Goal: Transaction & Acquisition: Purchase product/service

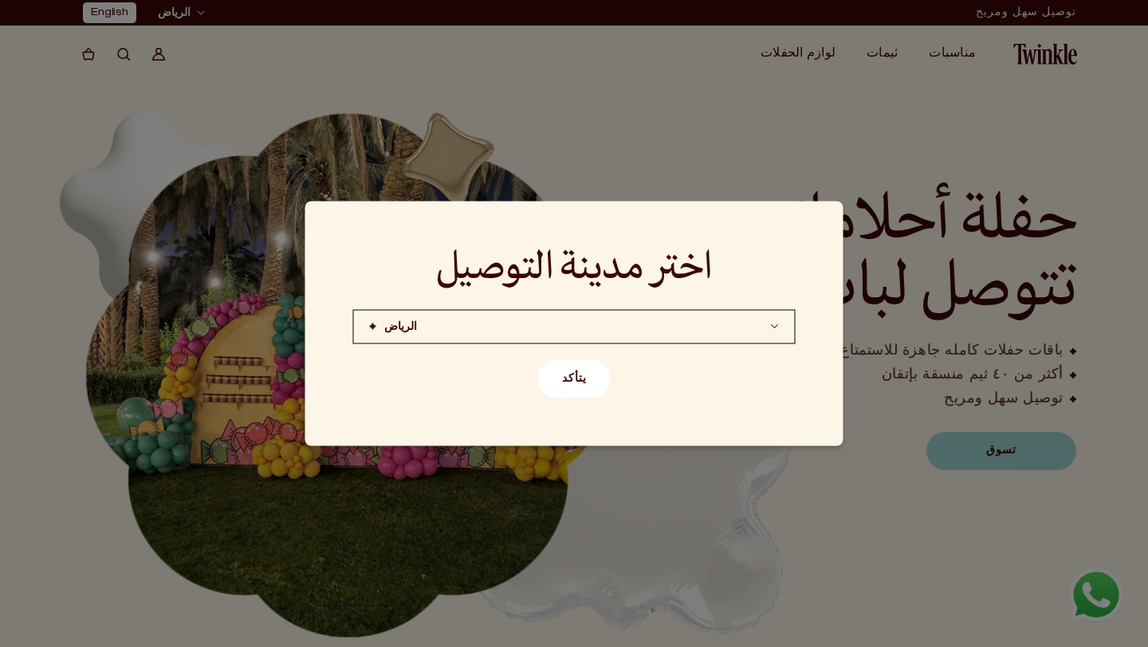
click at [577, 384] on button "يتأكد" at bounding box center [574, 379] width 73 height 38
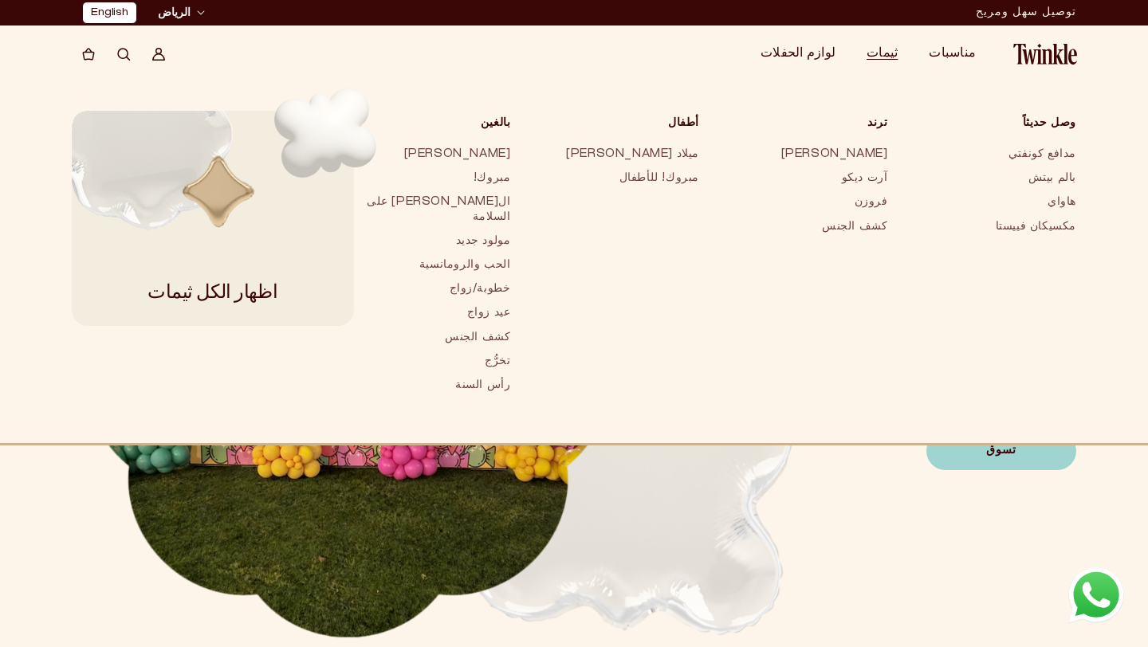
click at [898, 58] on span "ثيمات" at bounding box center [882, 54] width 31 height 12
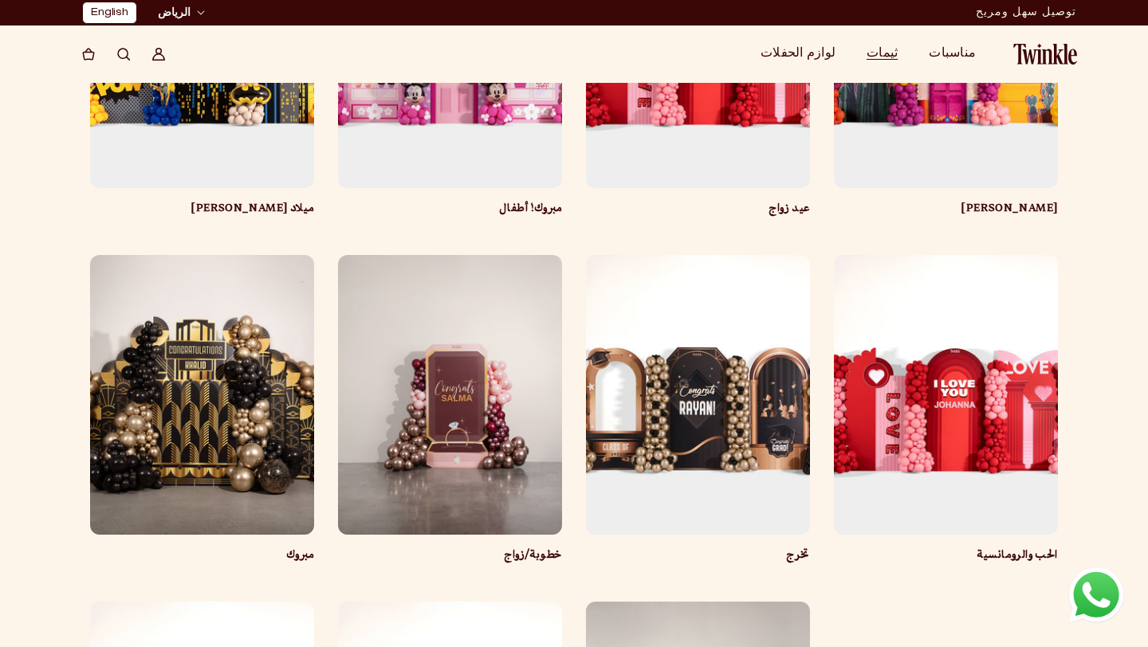
scroll to position [28, 0]
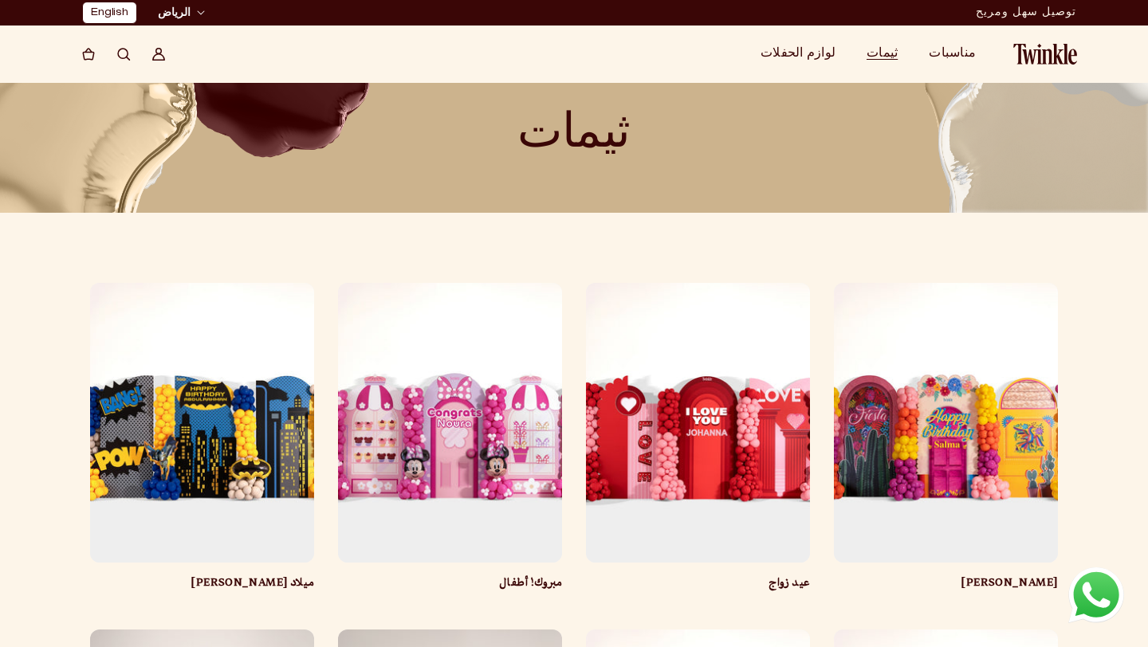
click at [463, 576] on link "مبروك! أطفال" at bounding box center [450, 584] width 224 height 16
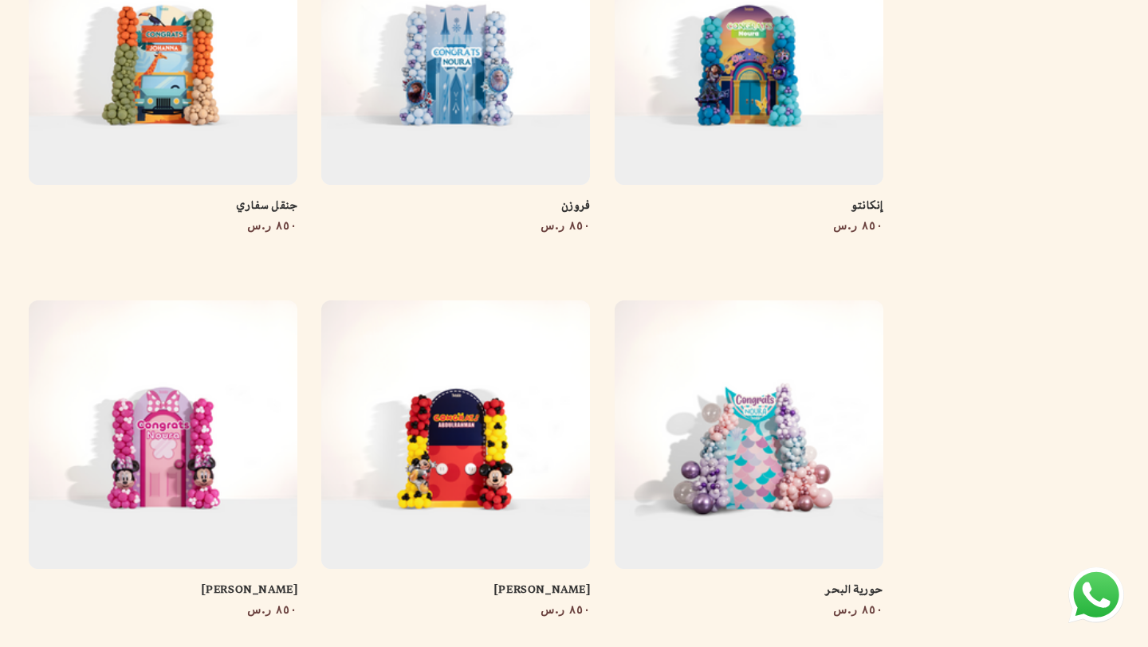
scroll to position [1288, 2]
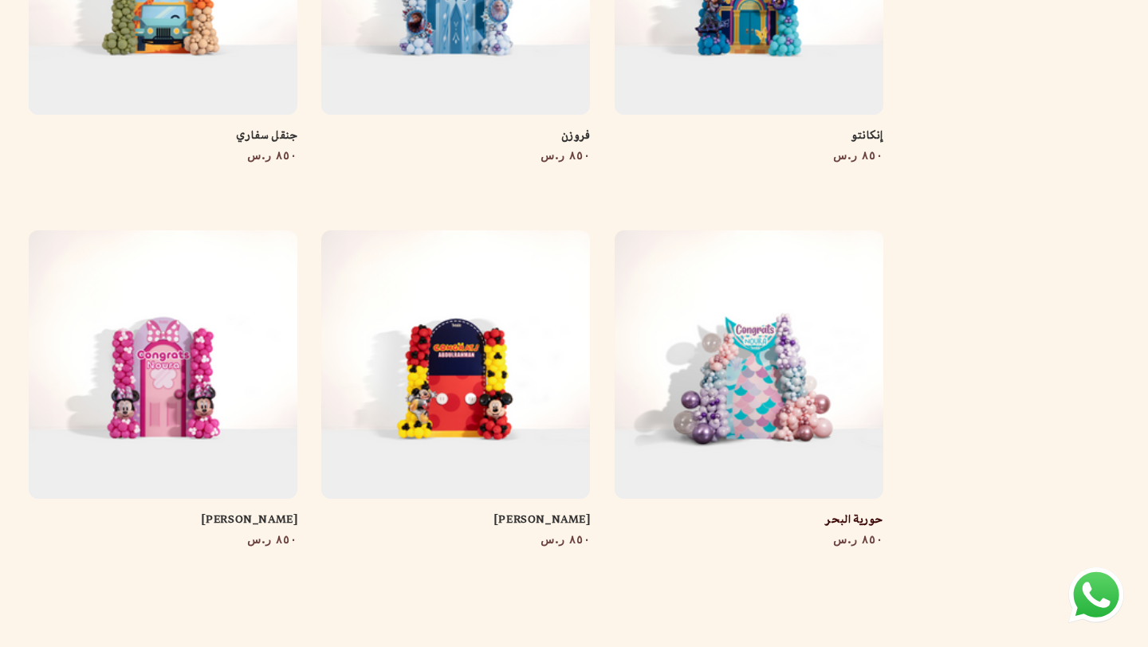
click at [761, 513] on link "حورية البحر" at bounding box center [749, 521] width 269 height 16
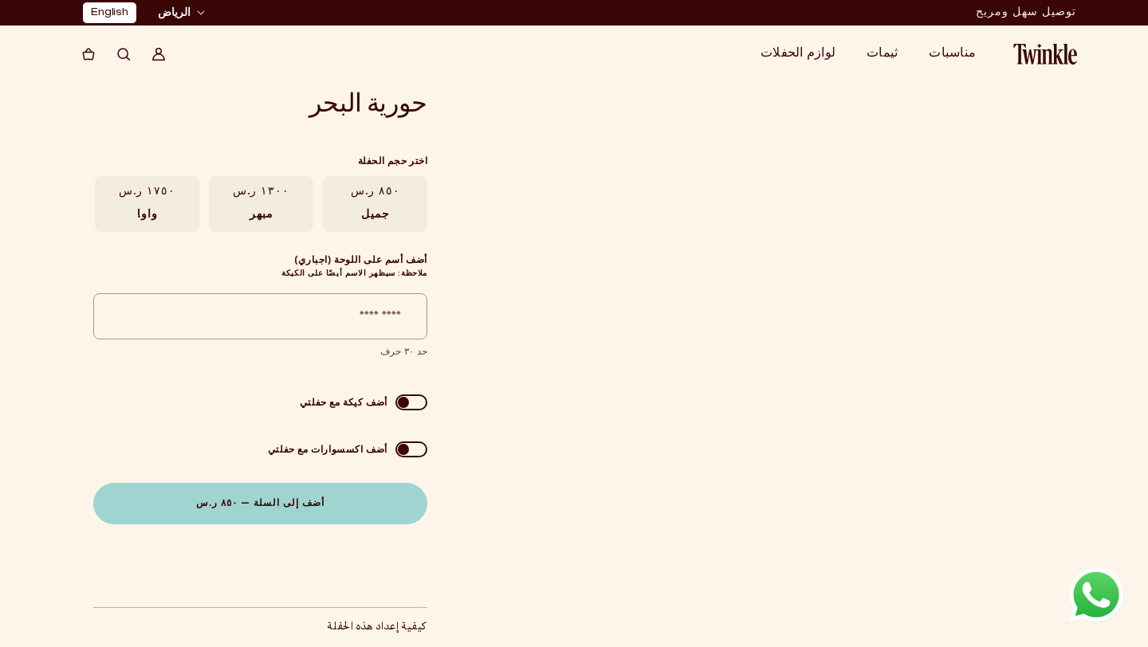
scroll to position [0, -4]
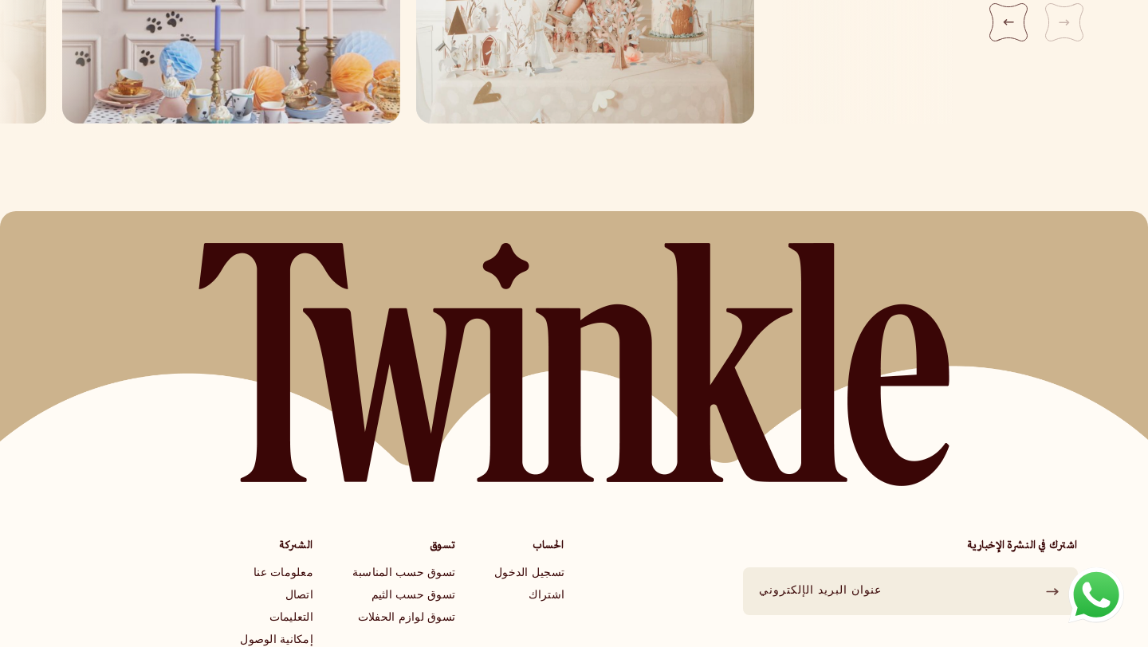
scroll to position [2267, 0]
